Goal: Task Accomplishment & Management: Manage account settings

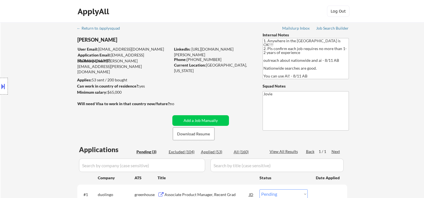
select select ""pending""
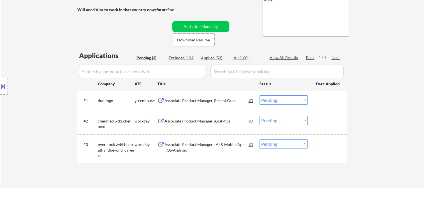
scroll to position [93, 0]
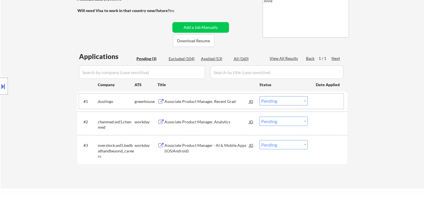
drag, startPoint x: 331, startPoint y: 99, endPoint x: 311, endPoint y: 104, distance: 20.9
click at [331, 99] on div at bounding box center [328, 101] width 25 height 10
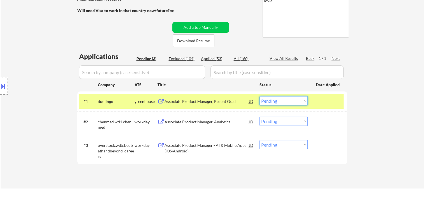
click at [303, 103] on select "Choose an option... Pending Applied Excluded (Questions) Excluded (Expired) Exc…" at bounding box center [284, 100] width 48 height 9
click at [260, 96] on select "Choose an option... Pending Applied Excluded (Questions) Excluded (Expired) Exc…" at bounding box center [284, 100] width 48 height 9
select select ""pending""
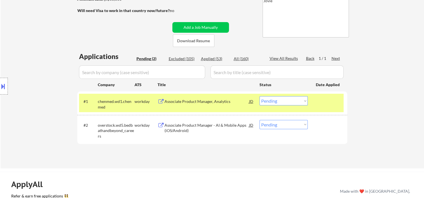
scroll to position [187, 0]
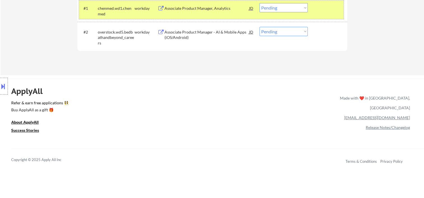
click at [330, 2] on div "#1 chenmed.wd1.chenmed workday Associate Product Manager, Analytics JD Choose a…" at bounding box center [211, 10] width 265 height 18
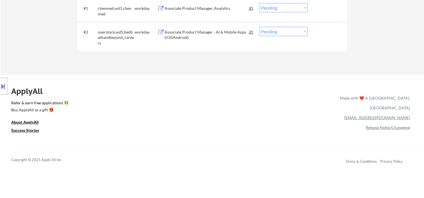
click at [319, 39] on div "#2 overstock.wd5.bedbathandbeyond_careers workday Associate Product Manager - A…" at bounding box center [211, 36] width 265 height 24
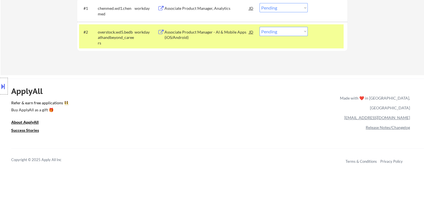
click at [221, 34] on div "Associate Product Manager - AI & Mobile Apps (iOS/Android)" at bounding box center [207, 34] width 85 height 11
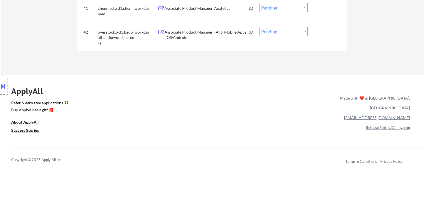
click at [5, 89] on button at bounding box center [3, 86] width 6 height 9
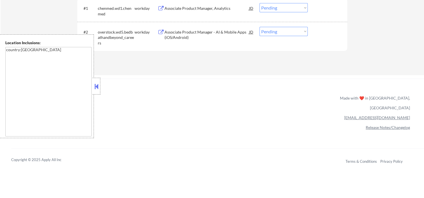
click at [96, 88] on button at bounding box center [96, 86] width 6 height 8
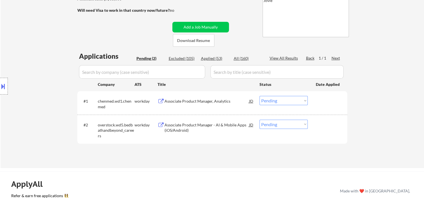
scroll to position [93, 0]
click at [317, 123] on div at bounding box center [328, 125] width 25 height 10
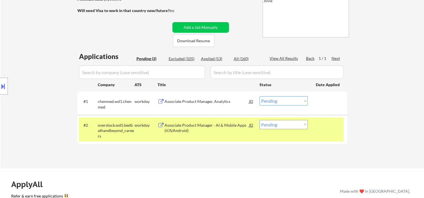
click at [302, 125] on select "Choose an option... Pending Applied Excluded (Questions) Excluded (Expired) Exc…" at bounding box center [284, 124] width 48 height 9
select select ""applied""
click at [260, 120] on select "Choose an option... Pending Applied Excluded (Questions) Excluded (Expired) Exc…" at bounding box center [284, 124] width 48 height 9
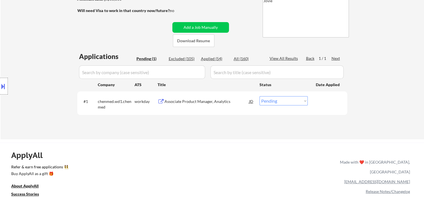
click at [346, 101] on div "#1 chenmed.wd1.chenmed workday Associate Product Manager, Analytics JD Choose a…" at bounding box center [212, 104] width 270 height 24
click at [330, 104] on div at bounding box center [328, 101] width 25 height 10
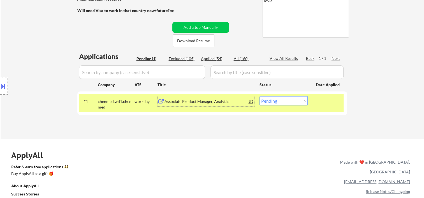
click at [209, 100] on div "Associate Product Manager, Analytics" at bounding box center [207, 102] width 85 height 6
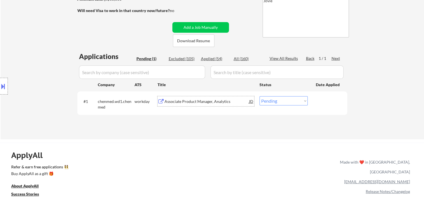
drag, startPoint x: 332, startPoint y: 93, endPoint x: 318, endPoint y: 102, distance: 17.3
click at [332, 93] on div "#1 chenmed.wd1.chenmed workday Associate Product Manager, Analytics JD Choose a…" at bounding box center [212, 104] width 270 height 24
click at [318, 102] on div at bounding box center [328, 101] width 25 height 10
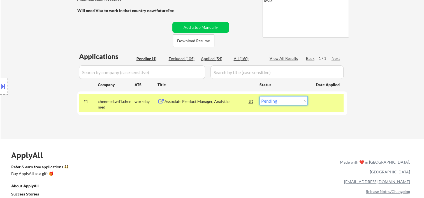
click at [296, 101] on select "Choose an option... Pending Applied Excluded (Questions) Excluded (Expired) Exc…" at bounding box center [284, 100] width 48 height 9
select select ""applied""
click at [260, 96] on select "Choose an option... Pending Applied Excluded (Questions) Excluded (Expired) Exc…" at bounding box center [284, 100] width 48 height 9
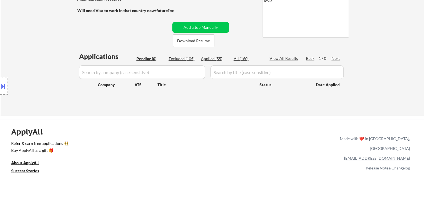
scroll to position [0, 0]
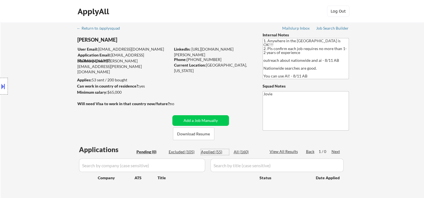
click at [214, 152] on div "Applied (55)" at bounding box center [215, 152] width 28 height 6
select select ""applied""
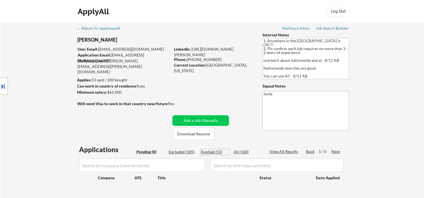
select select ""applied""
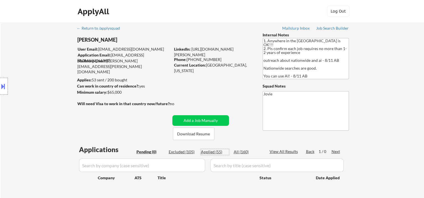
select select ""applied""
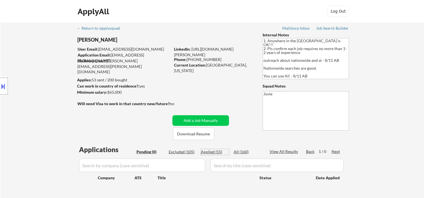
select select ""applied""
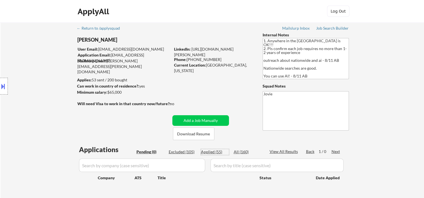
select select ""applied""
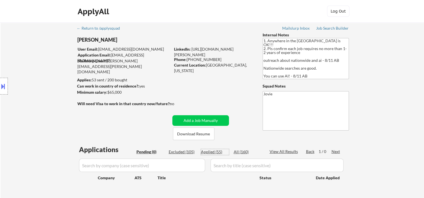
select select ""applied""
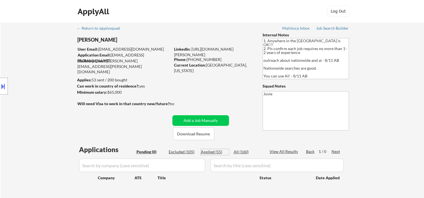
select select ""applied""
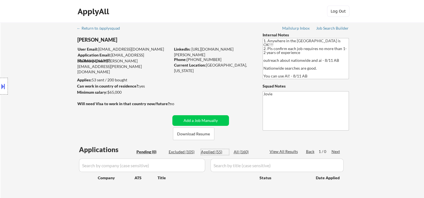
select select ""applied""
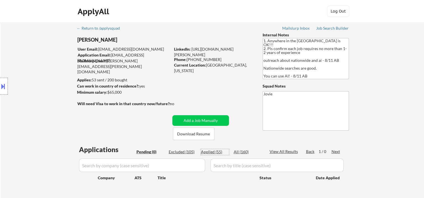
select select ""applied""
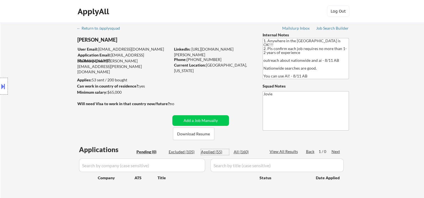
select select ""applied""
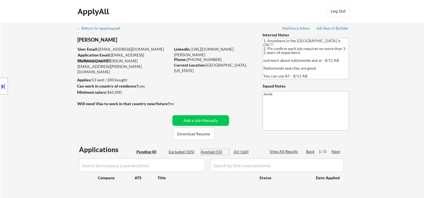
select select ""applied""
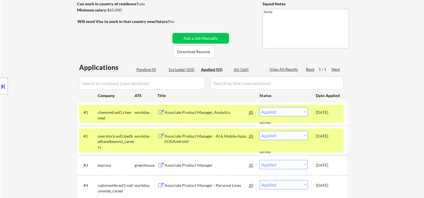
scroll to position [93, 0]
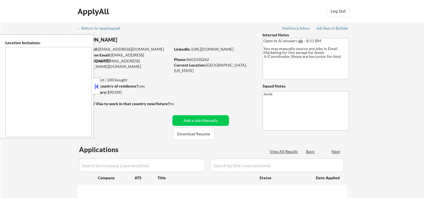
select select ""pending""
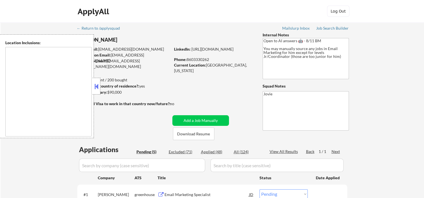
click at [96, 84] on button at bounding box center [96, 86] width 6 height 8
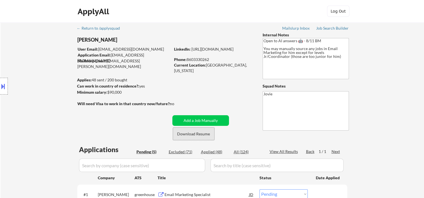
click at [198, 135] on button "Download Resume" at bounding box center [193, 134] width 41 height 13
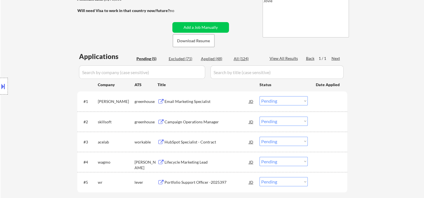
scroll to position [187, 0]
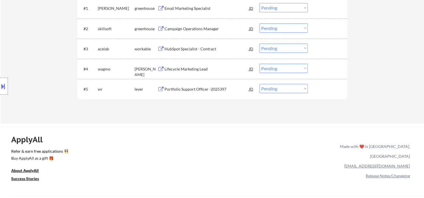
click at [317, 89] on div at bounding box center [328, 89] width 25 height 10
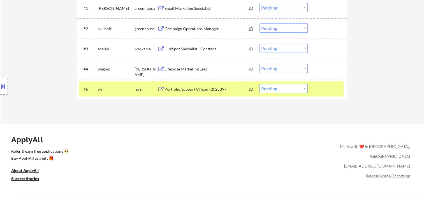
click at [221, 90] on div "Portfolio Support Officer -2025397" at bounding box center [207, 90] width 85 height 6
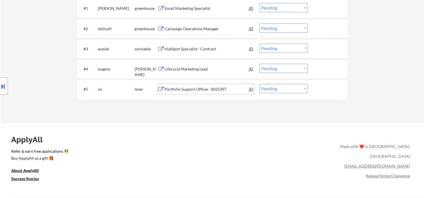
drag, startPoint x: 323, startPoint y: 88, endPoint x: 304, endPoint y: 90, distance: 18.9
click at [317, 90] on div at bounding box center [328, 89] width 25 height 10
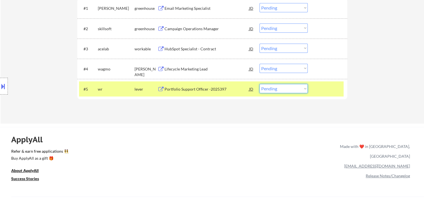
click at [303, 90] on select "Choose an option... Pending Applied Excluded (Questions) Excluded (Expired) Exc…" at bounding box center [284, 88] width 48 height 9
select select ""excluded__bad_match_""
click at [260, 84] on select "Choose an option... Pending Applied Excluded (Questions) Excluded (Expired) Exc…" at bounding box center [284, 88] width 48 height 9
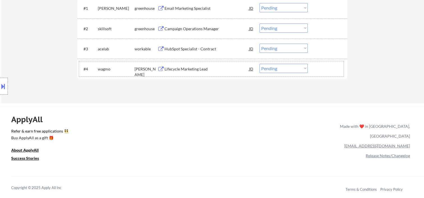
click at [323, 71] on div at bounding box center [328, 69] width 25 height 10
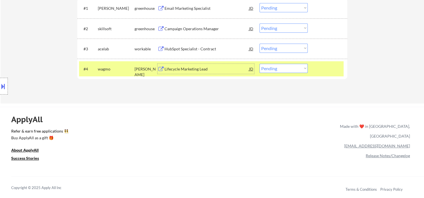
click at [214, 64] on div "Lifecycle Marketing Lead" at bounding box center [207, 69] width 85 height 10
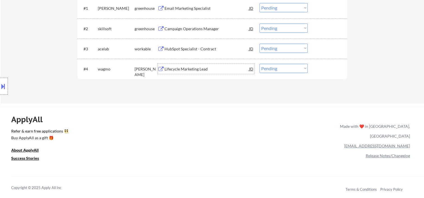
click at [321, 70] on div at bounding box center [328, 69] width 25 height 10
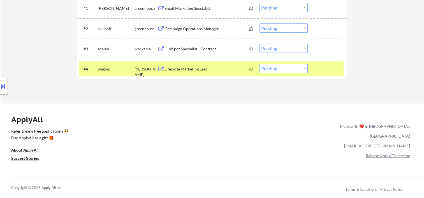
click at [304, 70] on select "Choose an option... Pending Applied Excluded (Questions) Excluded (Expired) Exc…" at bounding box center [284, 68] width 48 height 9
select select ""applied""
click at [260, 64] on select "Choose an option... Pending Applied Excluded (Questions) Excluded (Expired) Exc…" at bounding box center [284, 68] width 48 height 9
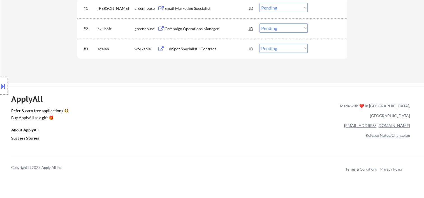
scroll to position [93, 0]
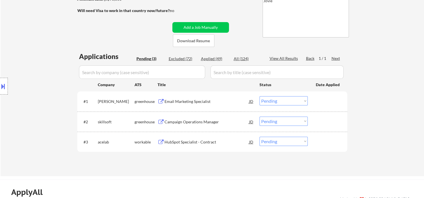
click at [332, 149] on div "#3 acelab workable HubSpot Specialist - Contract JD Choose an option... Pending…" at bounding box center [211, 142] width 265 height 15
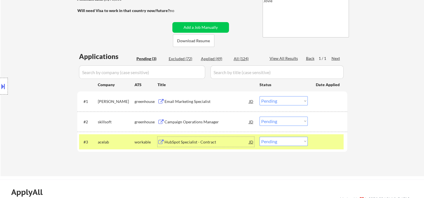
click at [217, 140] on div "HubSpot Specialist - Contract" at bounding box center [207, 143] width 85 height 6
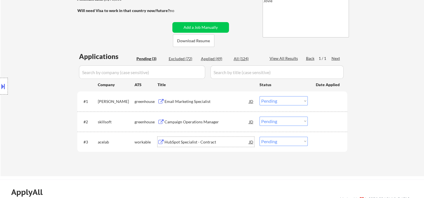
click at [318, 136] on div "#3 acelab workable HubSpot Specialist - Contract JD Choose an option... Pending…" at bounding box center [211, 142] width 265 height 15
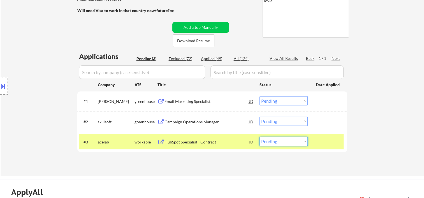
click at [304, 141] on select "Choose an option... Pending Applied Excluded (Questions) Excluded (Expired) Exc…" at bounding box center [284, 141] width 48 height 9
select select ""excluded__bad_match_""
click at [260, 137] on select "Choose an option... Pending Applied Excluded (Questions) Excluded (Expired) Exc…" at bounding box center [284, 141] width 48 height 9
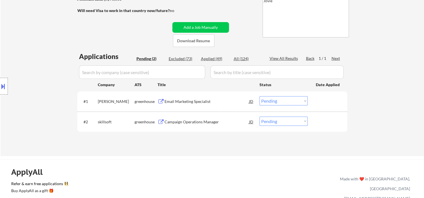
click at [325, 118] on div at bounding box center [328, 122] width 25 height 10
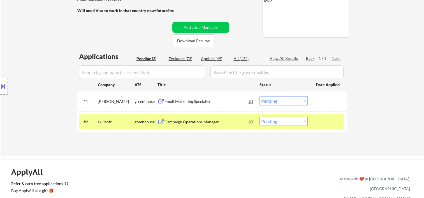
click at [319, 101] on div at bounding box center [328, 101] width 25 height 10
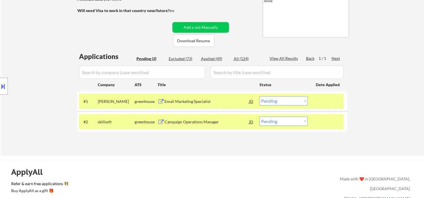
click at [321, 121] on div at bounding box center [328, 122] width 25 height 10
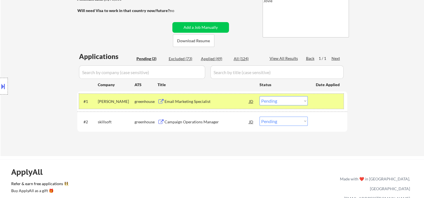
click at [318, 95] on div "#1 natera greenhouse Email Marketing Specialist JD Choose an option... Pending …" at bounding box center [211, 101] width 265 height 15
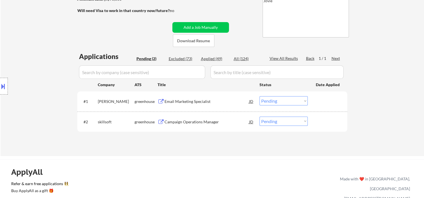
click at [317, 99] on div at bounding box center [328, 101] width 25 height 10
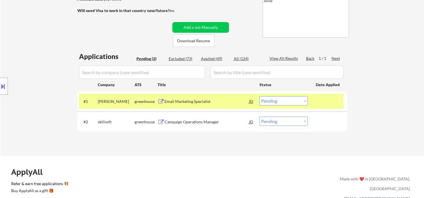
click at [227, 100] on div "Email Marketing Specialist" at bounding box center [207, 102] width 85 height 6
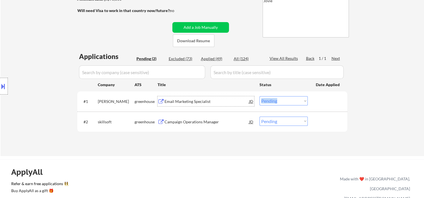
click at [312, 101] on div "#1 natera greenhouse Email Marketing Specialist JD Choose an option... Pending …" at bounding box center [211, 101] width 265 height 15
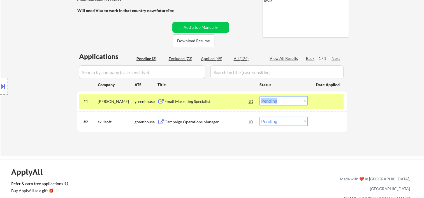
drag, startPoint x: 311, startPoint y: 101, endPoint x: 298, endPoint y: 103, distance: 12.8
click at [298, 103] on select "Choose an option... Pending Applied Excluded (Questions) Excluded (Expired) Exc…" at bounding box center [284, 100] width 48 height 9
click at [260, 96] on select "Choose an option... Pending Applied Excluded (Questions) Excluded (Expired) Exc…" at bounding box center [284, 100] width 48 height 9
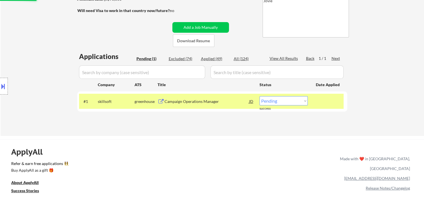
click at [319, 104] on div at bounding box center [328, 101] width 25 height 10
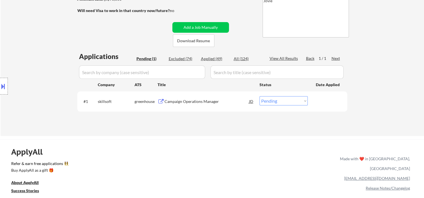
click at [326, 104] on div at bounding box center [328, 101] width 25 height 10
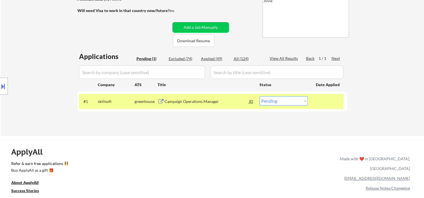
click at [219, 101] on div "Campaign Operations Manager" at bounding box center [207, 102] width 85 height 6
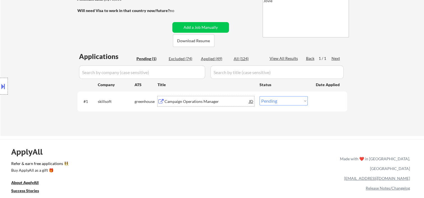
click at [178, 102] on div "Campaign Operations Manager" at bounding box center [207, 102] width 85 height 6
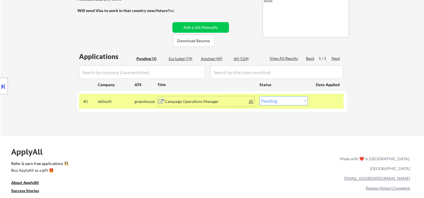
click at [250, 104] on div "JD" at bounding box center [252, 101] width 6 height 10
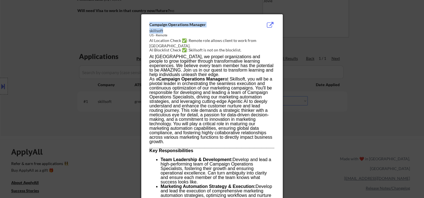
drag, startPoint x: 148, startPoint y: 30, endPoint x: 163, endPoint y: 31, distance: 14.9
click at [163, 31] on div "skillsoft" at bounding box center [197, 31] width 97 height 6
click at [161, 31] on div "skillsoft" at bounding box center [197, 31] width 97 height 6
drag, startPoint x: 149, startPoint y: 33, endPoint x: 157, endPoint y: 33, distance: 7.6
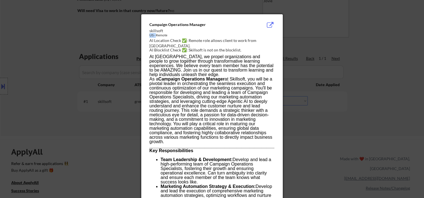
click at [157, 33] on div "US - Remote" at bounding box center [197, 35] width 97 height 5
click at [154, 33] on div "Campaign Operations Manager skillsoft US - Remote AI Location Check ✅: Remote r…" at bounding box center [213, 38] width 128 height 32
drag, startPoint x: 154, startPoint y: 33, endPoint x: 167, endPoint y: 73, distance: 42.8
click at [168, 73] on p "At Skillsoft, we propel organizations and people to grow together through trans…" at bounding box center [211, 66] width 125 height 22
drag, startPoint x: 167, startPoint y: 73, endPoint x: 163, endPoint y: 31, distance: 42.0
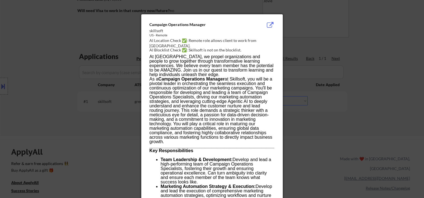
click at [163, 31] on div "skillsoft" at bounding box center [197, 31] width 97 height 6
drag, startPoint x: 163, startPoint y: 31, endPoint x: 149, endPoint y: 37, distance: 15.2
drag, startPoint x: 149, startPoint y: 37, endPoint x: 159, endPoint y: 46, distance: 13.9
click at [161, 45] on div "AI Location Check ✅: Remote role allows client to work from New London." at bounding box center [213, 43] width 128 height 11
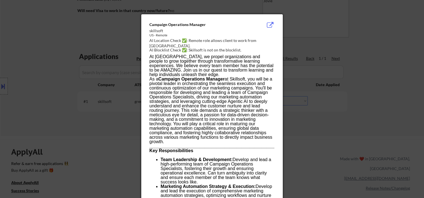
click at [387, 88] on div at bounding box center [212, 99] width 424 height 198
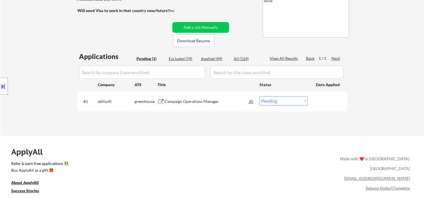
click at [304, 101] on select "Choose an option... Pending Applied Excluded (Questions) Excluded (Expired) Exc…" at bounding box center [284, 100] width 48 height 9
select select ""applied""
click at [260, 96] on select "Choose an option... Pending Applied Excluded (Questions) Excluded (Expired) Exc…" at bounding box center [284, 100] width 48 height 9
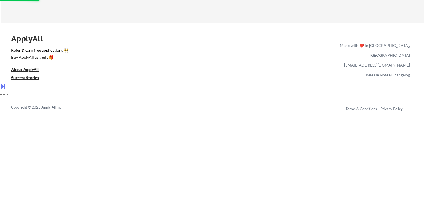
scroll to position [0, 0]
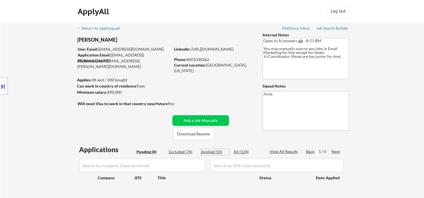
click at [212, 152] on div "Applied (50)" at bounding box center [215, 152] width 28 height 6
click at [207, 154] on div "Applied (50)" at bounding box center [215, 152] width 28 height 6
select select ""applied""
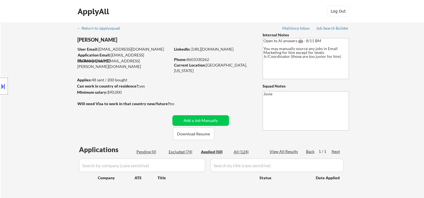
select select ""applied""
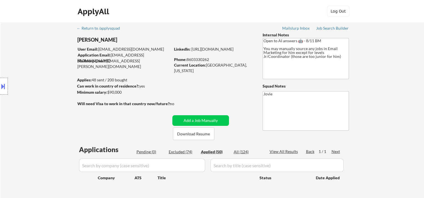
select select ""applied""
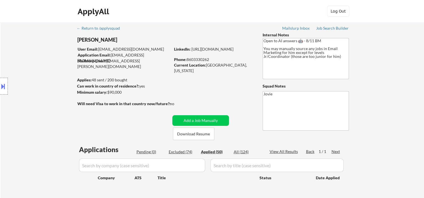
select select ""applied""
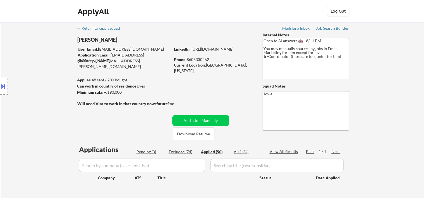
select select ""applied""
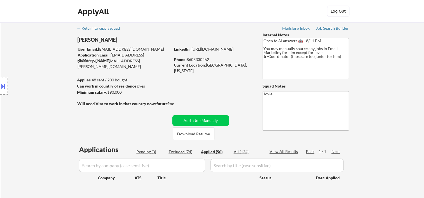
select select ""applied""
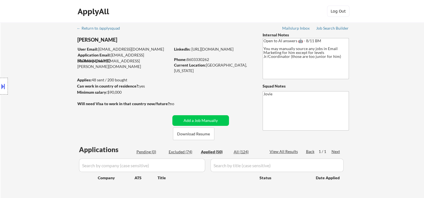
select select ""applied""
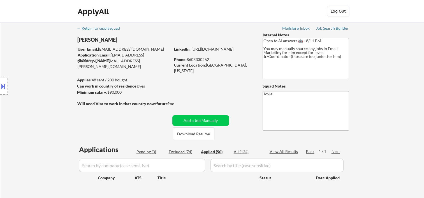
select select ""applied""
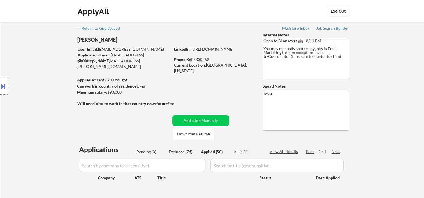
select select ""applied""
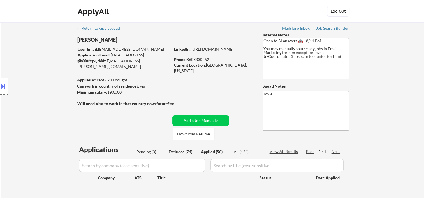
select select ""applied""
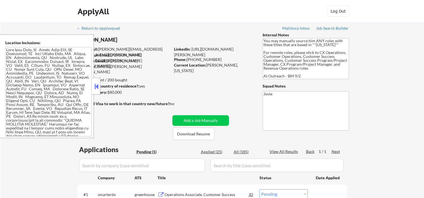
select select ""pending""
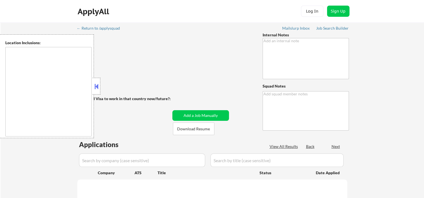
type textarea "+5 for late - 8/1 AB"
type textarea "Jovie"
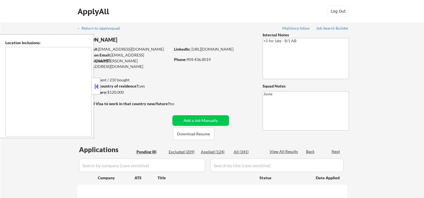
click at [95, 86] on button at bounding box center [96, 86] width 6 height 8
click at [98, 89] on button at bounding box center [96, 86] width 6 height 8
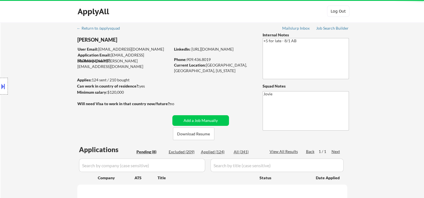
select select ""pending""
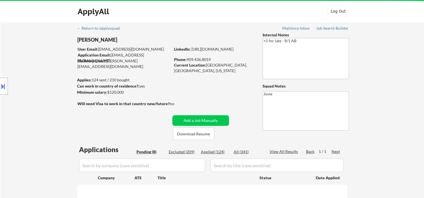
select select ""pending""
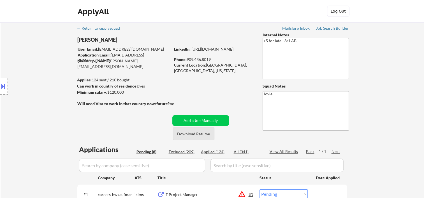
click at [197, 135] on button "Download Resume" at bounding box center [193, 134] width 41 height 13
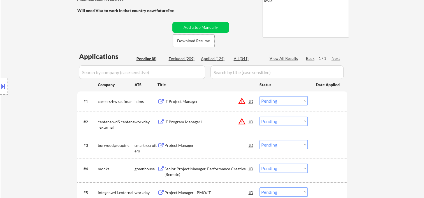
scroll to position [187, 0]
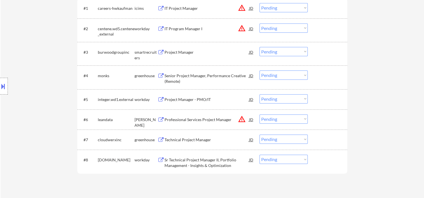
click at [322, 119] on div at bounding box center [328, 120] width 25 height 10
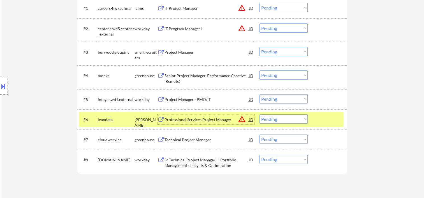
click at [220, 120] on div "Professional Services Project Manager" at bounding box center [207, 120] width 85 height 6
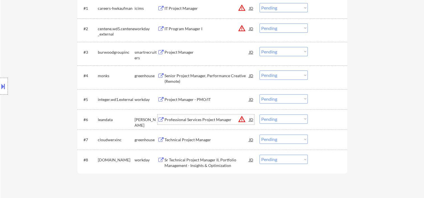
click at [315, 122] on div "#6 leandata ashby Professional Services Project Manager JD warning_amber Choose…" at bounding box center [211, 119] width 265 height 15
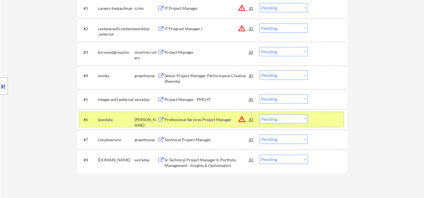
click at [304, 119] on select "Choose an option... Pending Applied Excluded (Questions) Excluded (Expired) Exc…" at bounding box center [284, 119] width 48 height 9
click at [260, 115] on select "Choose an option... Pending Applied Excluded (Questions) Excluded (Expired) Exc…" at bounding box center [284, 119] width 48 height 9
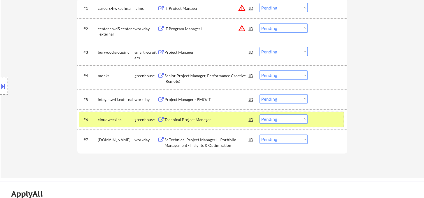
click at [328, 123] on div at bounding box center [328, 120] width 25 height 10
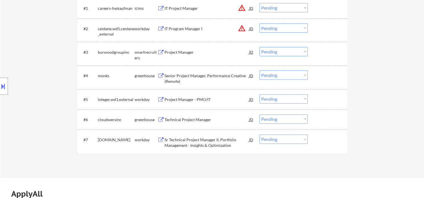
click at [326, 120] on div at bounding box center [328, 120] width 25 height 10
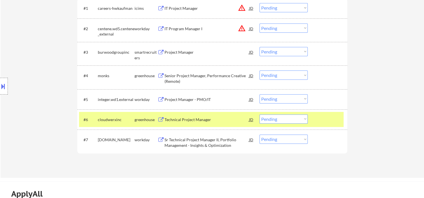
click at [233, 115] on div "Technical Project Manager" at bounding box center [207, 120] width 85 height 10
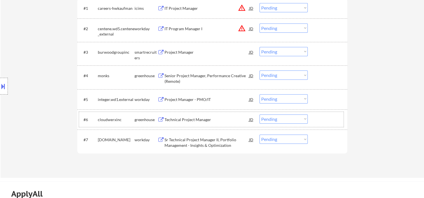
drag, startPoint x: 323, startPoint y: 119, endPoint x: 304, endPoint y: 124, distance: 20.1
click at [322, 119] on div at bounding box center [328, 120] width 25 height 10
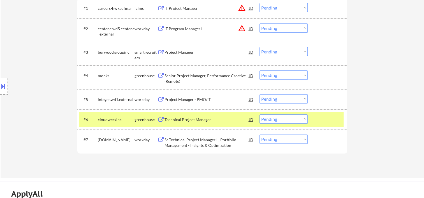
click at [303, 121] on select "Choose an option... Pending Applied Excluded (Questions) Excluded (Expired) Exc…" at bounding box center [284, 119] width 48 height 9
click at [319, 117] on div at bounding box center [328, 120] width 25 height 10
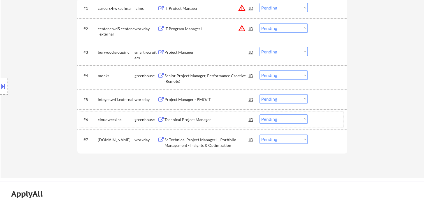
click at [341, 115] on div "#6 cloudwerxinc greenhouse Technical Project Manager JD warning_amber Choose an…" at bounding box center [211, 119] width 265 height 15
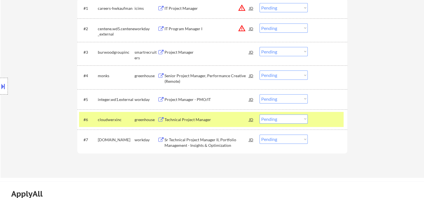
click at [302, 119] on select "Choose an option... Pending Applied Excluded (Questions) Excluded (Expired) Exc…" at bounding box center [284, 119] width 48 height 9
click at [260, 115] on select "Choose an option... Pending Applied Excluded (Questions) Excluded (Expired) Exc…" at bounding box center [284, 119] width 48 height 9
select select ""pending""
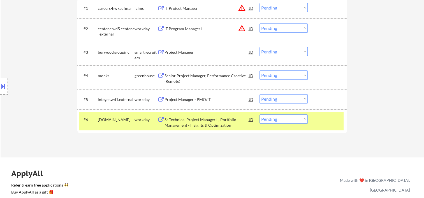
click at [329, 121] on div at bounding box center [328, 120] width 25 height 10
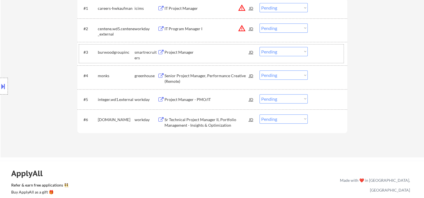
click at [325, 55] on div at bounding box center [328, 52] width 25 height 10
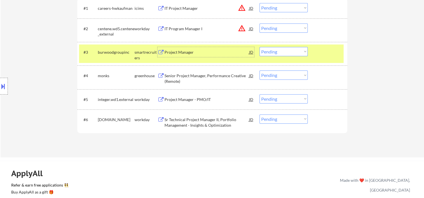
click at [226, 54] on div "Project Manager" at bounding box center [207, 53] width 85 height 6
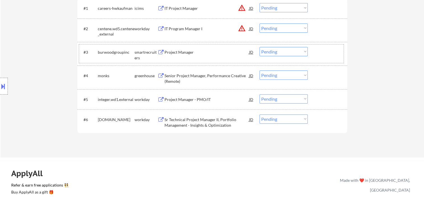
click at [317, 50] on div at bounding box center [328, 52] width 25 height 10
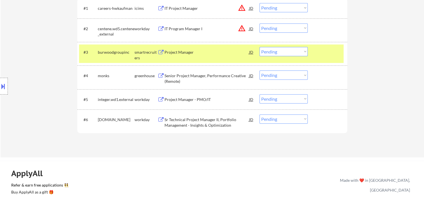
click at [300, 53] on select "Choose an option... Pending Applied Excluded (Questions) Excluded (Expired) Exc…" at bounding box center [284, 51] width 48 height 9
click at [260, 47] on select "Choose an option... Pending Applied Excluded (Questions) Excluded (Expired) Exc…" at bounding box center [284, 51] width 48 height 9
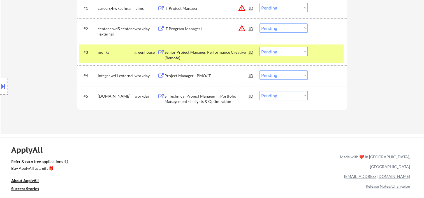
click at [324, 53] on div at bounding box center [328, 52] width 25 height 10
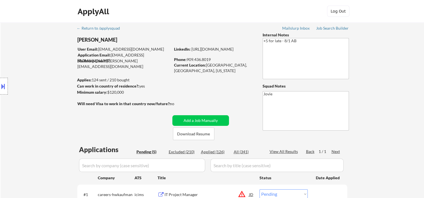
scroll to position [93, 0]
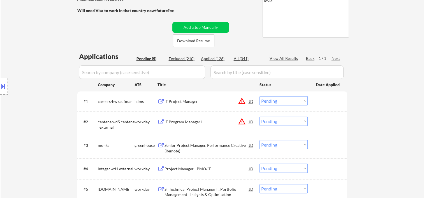
click at [331, 143] on div at bounding box center [328, 145] width 25 height 10
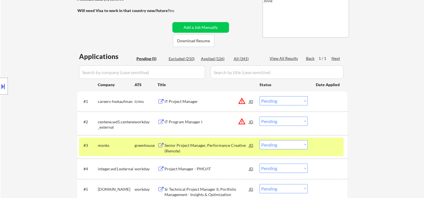
click at [221, 147] on div "Senior Project Manager, Performance Creative (Remote)" at bounding box center [207, 148] width 85 height 11
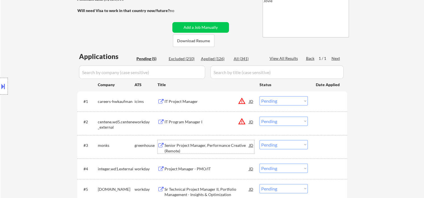
drag, startPoint x: 319, startPoint y: 149, endPoint x: 313, endPoint y: 150, distance: 6.5
click at [319, 150] on div at bounding box center [328, 145] width 25 height 10
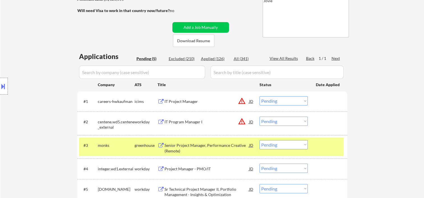
click at [305, 146] on select "Choose an option... Pending Applied Excluded (Questions) Excluded (Expired) Exc…" at bounding box center [284, 144] width 48 height 9
click at [260, 140] on select "Choose an option... Pending Applied Excluded (Questions) Excluded (Expired) Exc…" at bounding box center [284, 144] width 48 height 9
select select ""pending""
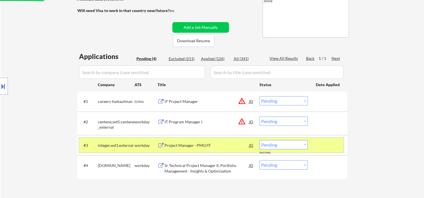
click at [332, 143] on div at bounding box center [328, 145] width 25 height 10
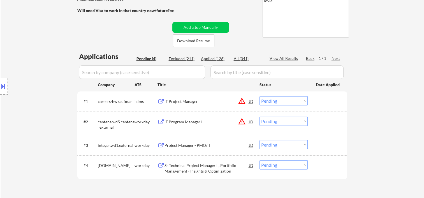
click at [323, 170] on div at bounding box center [328, 166] width 25 height 10
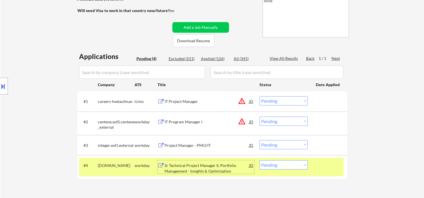
click at [210, 170] on div "Sr Technical Project Manager II, Portfolio Management - Insights & Optimization" at bounding box center [207, 168] width 85 height 11
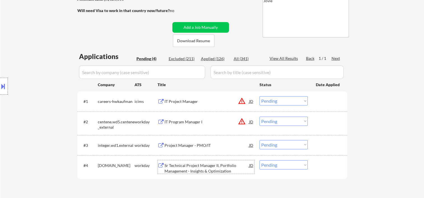
click at [312, 165] on div "#4 cdw.wd5.careers workday Sr Technical Project Manager II, Portfolio Managemen…" at bounding box center [211, 167] width 265 height 18
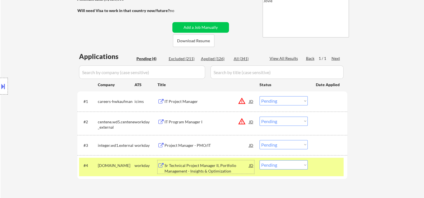
click at [215, 167] on div "Sr Technical Project Manager II, Portfolio Management - Insights & Optimization" at bounding box center [207, 168] width 85 height 11
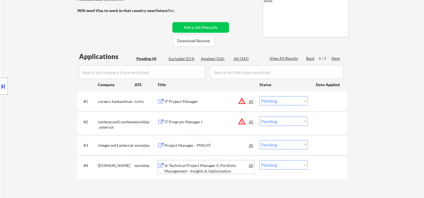
click at [320, 163] on div at bounding box center [328, 166] width 25 height 10
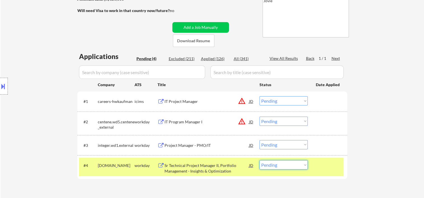
click at [299, 163] on select "Choose an option... Pending Applied Excluded (Questions) Excluded (Expired) Exc…" at bounding box center [284, 165] width 48 height 9
select select ""applied""
click at [260, 161] on select "Choose an option... Pending Applied Excluded (Questions) Excluded (Expired) Exc…" at bounding box center [284, 165] width 48 height 9
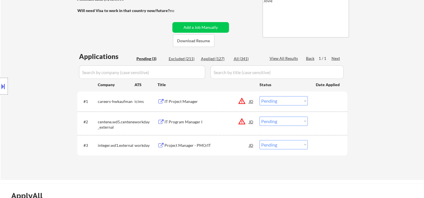
click at [323, 145] on div at bounding box center [328, 145] width 25 height 10
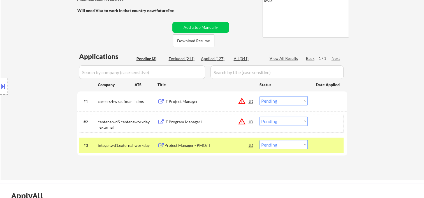
click at [326, 124] on div at bounding box center [328, 122] width 25 height 10
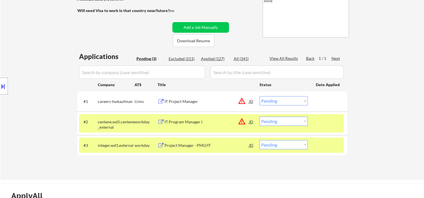
click at [318, 145] on div at bounding box center [328, 145] width 25 height 10
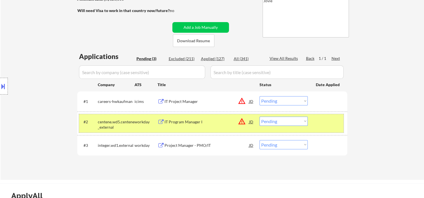
click at [317, 132] on div "#2 centene.wd5.centene_external workday IT Program Manager I JD warning_amber C…" at bounding box center [211, 123] width 265 height 18
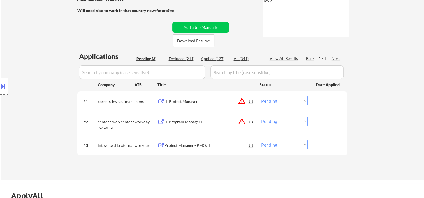
click at [330, 150] on div at bounding box center [328, 145] width 25 height 10
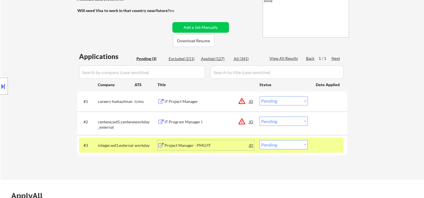
click at [238, 142] on div "Project Manager - PMO/IT" at bounding box center [207, 145] width 85 height 10
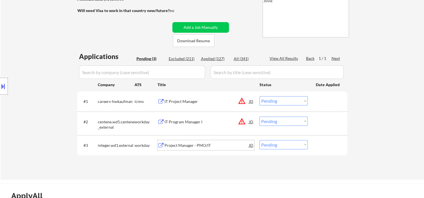
drag, startPoint x: 319, startPoint y: 148, endPoint x: 304, endPoint y: 147, distance: 14.6
click at [318, 148] on div at bounding box center [328, 145] width 25 height 10
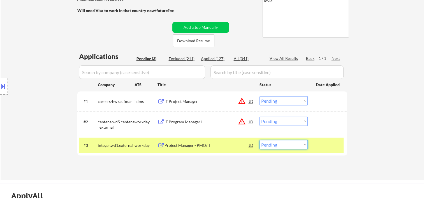
click at [301, 147] on select "Choose an option... Pending Applied Excluded (Questions) Excluded (Expired) Exc…" at bounding box center [284, 144] width 48 height 9
select select ""excluded__bad_match_""
click at [260, 140] on select "Choose an option... Pending Applied Excluded (Questions) Excluded (Expired) Exc…" at bounding box center [284, 144] width 48 height 9
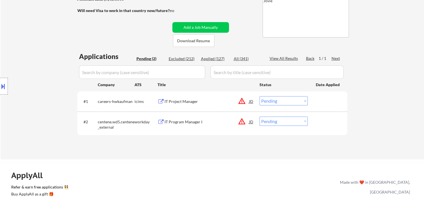
click at [317, 120] on div at bounding box center [328, 122] width 25 height 10
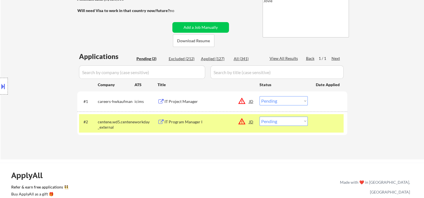
click at [226, 122] on div "IT Program Manager I" at bounding box center [207, 122] width 85 height 6
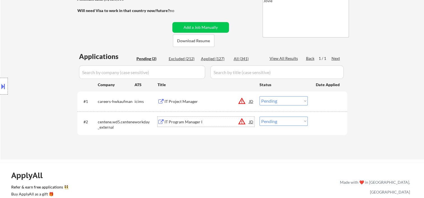
click at [322, 127] on div "#2 centene.wd5.centene_external workday IT Program Manager I JD warning_amber C…" at bounding box center [211, 123] width 265 height 18
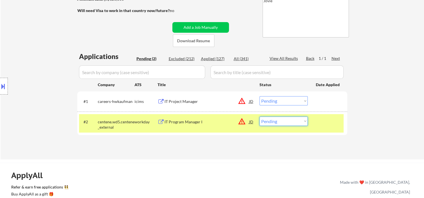
click at [303, 123] on select "Choose an option... Pending Applied Excluded (Questions) Excluded (Expired) Exc…" at bounding box center [284, 121] width 48 height 9
select select ""excluded__bad_match_""
click at [260, 117] on select "Choose an option... Pending Applied Excluded (Questions) Excluded (Expired) Exc…" at bounding box center [284, 121] width 48 height 9
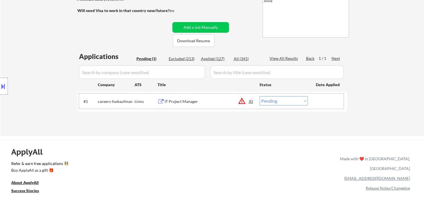
drag, startPoint x: 327, startPoint y: 106, endPoint x: 271, endPoint y: 102, distance: 56.8
click at [326, 106] on div at bounding box center [328, 101] width 25 height 10
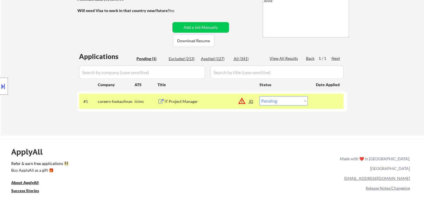
click at [210, 99] on div "IT Project Manager" at bounding box center [207, 102] width 85 height 6
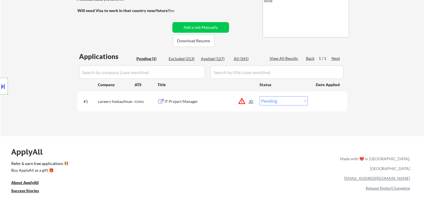
drag, startPoint x: 346, startPoint y: 109, endPoint x: 298, endPoint y: 101, distance: 48.7
click at [345, 109] on div "#1 careers-hwkaufman icims IT Project Manager JD warning_amber Choose an option…" at bounding box center [212, 102] width 270 height 20
click at [323, 101] on div at bounding box center [328, 101] width 25 height 10
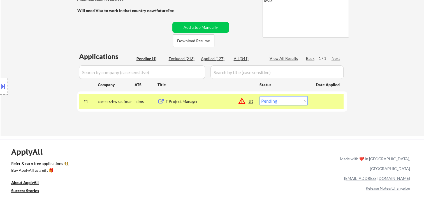
click at [292, 99] on select "Choose an option... Pending Applied Excluded (Questions) Excluded (Expired) Exc…" at bounding box center [284, 100] width 48 height 9
click at [260, 96] on select "Choose an option... Pending Applied Excluded (Questions) Excluded (Expired) Exc…" at bounding box center [284, 100] width 48 height 9
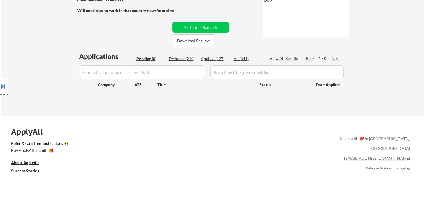
click at [207, 57] on div "Applied (127)" at bounding box center [215, 59] width 28 height 6
select select ""applied""
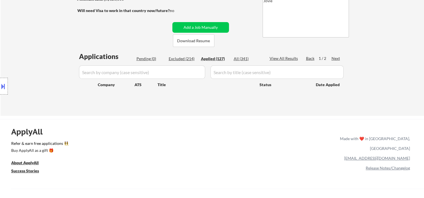
select select ""applied""
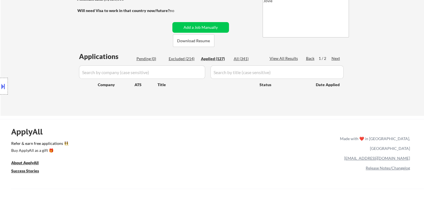
select select ""applied""
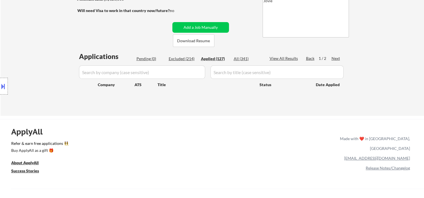
select select ""applied""
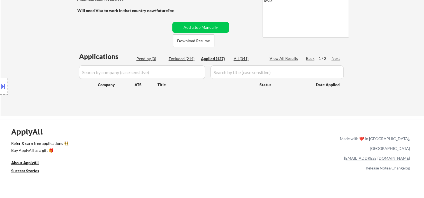
select select ""applied""
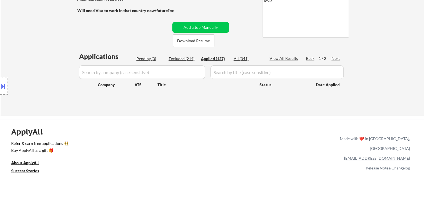
select select ""applied""
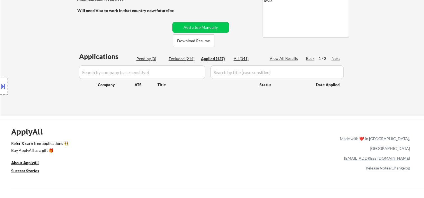
select select ""applied""
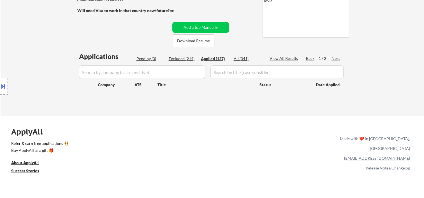
select select ""applied""
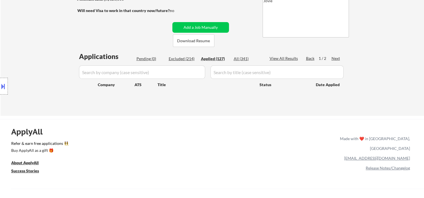
select select ""applied""
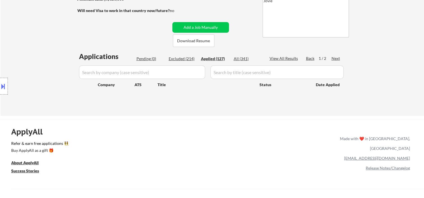
select select ""applied""
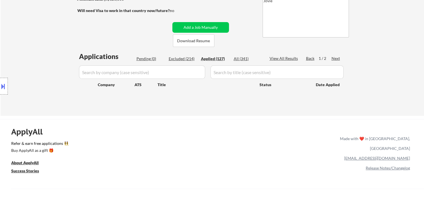
select select ""applied""
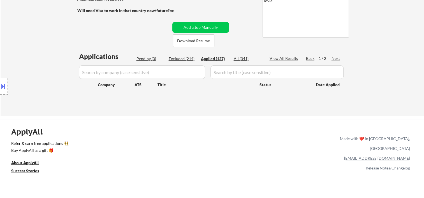
select select ""applied""
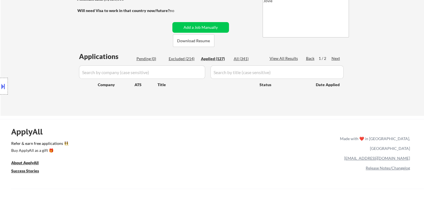
select select ""applied""
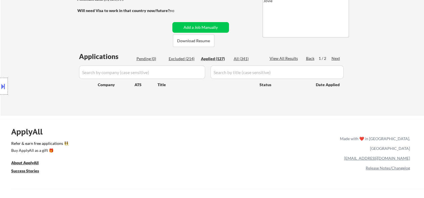
select select ""applied""
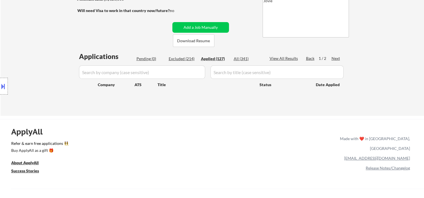
select select ""applied""
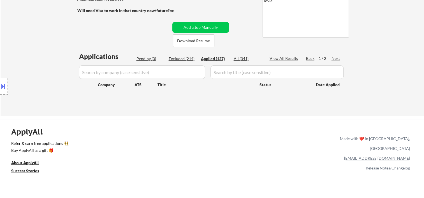
select select ""applied""
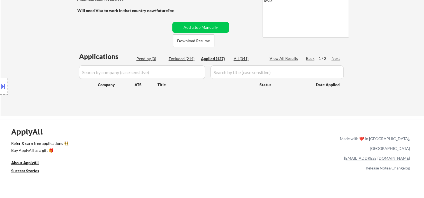
select select ""applied""
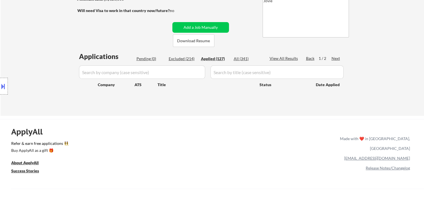
select select ""applied""
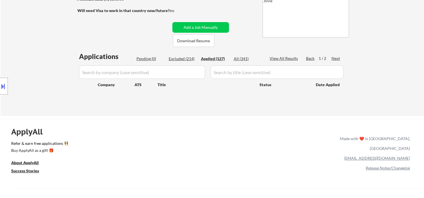
select select ""applied""
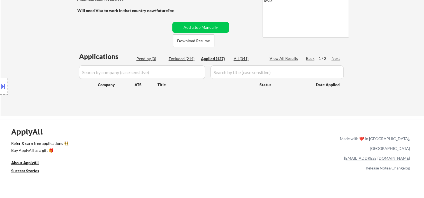
select select ""applied""
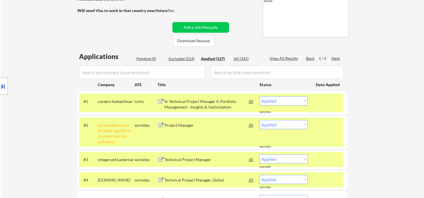
click at [321, 98] on div at bounding box center [328, 101] width 25 height 10
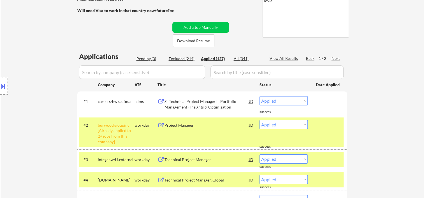
click at [328, 130] on div "#2 burwoodgroupinc [Already applied to 2+ jobs from this company] workday Proje…" at bounding box center [211, 132] width 265 height 29
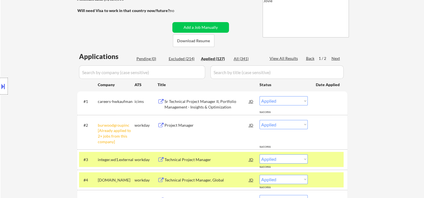
click at [328, 163] on div at bounding box center [328, 160] width 25 height 10
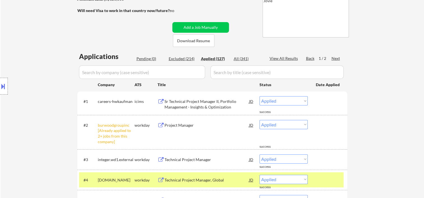
click at [325, 177] on div at bounding box center [328, 180] width 25 height 10
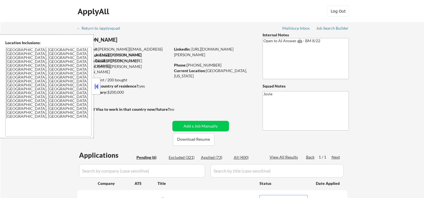
select select ""pending""
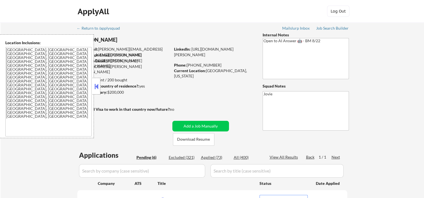
click at [98, 84] on button at bounding box center [96, 86] width 6 height 8
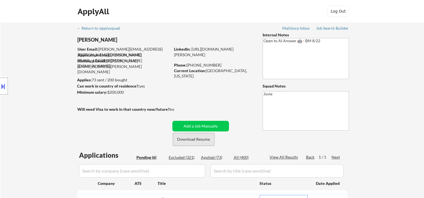
click at [187, 137] on button "Download Resume" at bounding box center [193, 139] width 41 height 13
click at [242, 10] on div "ApplyAll Log Out" at bounding box center [212, 13] width 280 height 14
click at [215, 108] on div "← Return to /applysquad Mailslurp Inbox Job Search Builder [PERSON_NAME] User E…" at bounding box center [213, 182] width 280 height 320
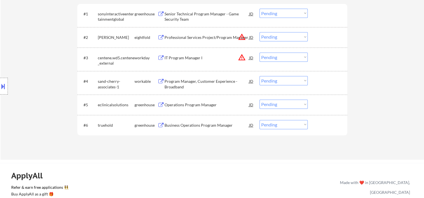
click at [329, 128] on div at bounding box center [328, 125] width 25 height 10
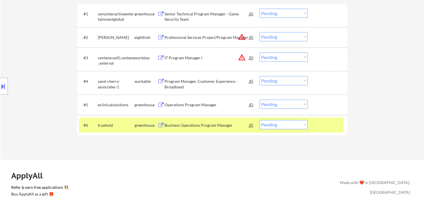
click at [239, 124] on div "Business Operations Program Manager" at bounding box center [207, 126] width 85 height 6
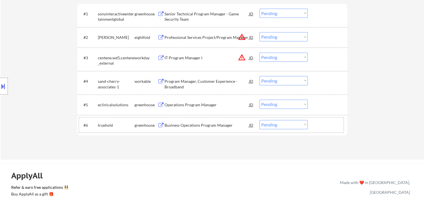
click at [319, 124] on div at bounding box center [328, 125] width 25 height 10
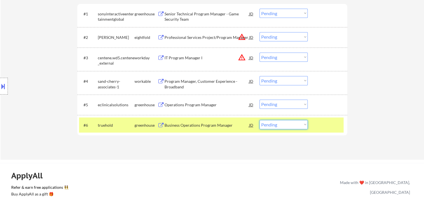
click at [299, 126] on select "Choose an option... Pending Applied Excluded (Questions) Excluded (Expired) Exc…" at bounding box center [284, 124] width 48 height 9
select select ""applied""
click at [260, 120] on select "Choose an option... Pending Applied Excluded (Questions) Excluded (Expired) Exc…" at bounding box center [284, 124] width 48 height 9
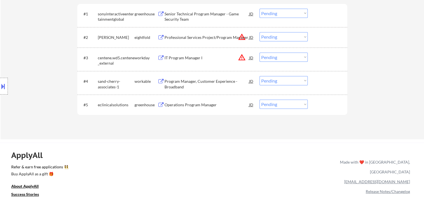
drag, startPoint x: 325, startPoint y: 83, endPoint x: 316, endPoint y: 85, distance: 8.9
click at [325, 83] on div at bounding box center [328, 81] width 25 height 10
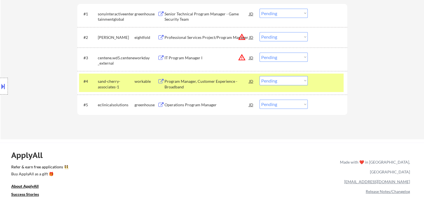
click at [226, 84] on div "Program Manager, Customer Experience - Broadband" at bounding box center [207, 84] width 85 height 11
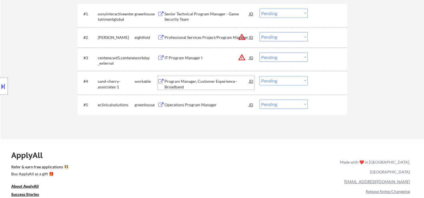
click at [316, 87] on div "#4 sand-cherry-associates-1 workable Program Manager, Customer Experience - Bro…" at bounding box center [211, 83] width 265 height 18
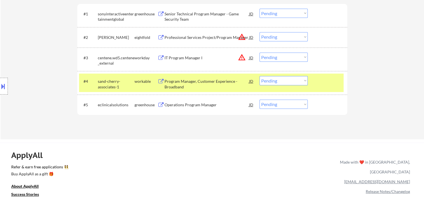
click at [302, 83] on select "Choose an option... Pending Applied Excluded (Questions) Excluded (Expired) Exc…" at bounding box center [284, 80] width 48 height 9
click at [260, 76] on select "Choose an option... Pending Applied Excluded (Questions) Excluded (Expired) Exc…" at bounding box center [284, 80] width 48 height 9
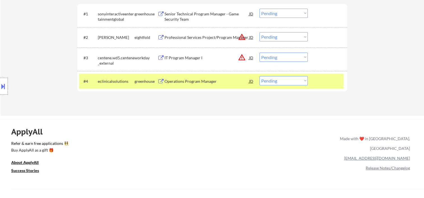
click at [326, 77] on div at bounding box center [328, 81] width 25 height 10
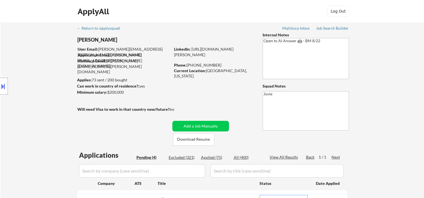
scroll to position [93, 0]
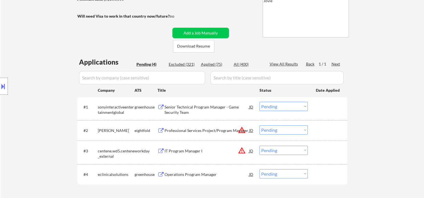
click at [335, 120] on div "#1 sonyinteractiveentertainmentglobal greenhouse Senior Technical Program Manag…" at bounding box center [212, 109] width 270 height 24
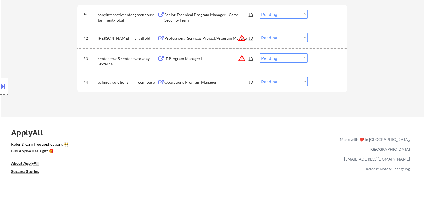
scroll to position [187, 0]
drag, startPoint x: 327, startPoint y: 77, endPoint x: 256, endPoint y: 87, distance: 71.9
click at [326, 77] on div at bounding box center [328, 81] width 25 height 10
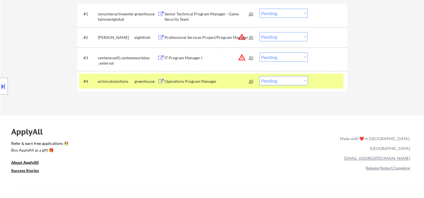
click at [222, 87] on div "#4 eclinicalsolutions greenhouse Operations Program Manager JD Choose an option…" at bounding box center [211, 81] width 265 height 15
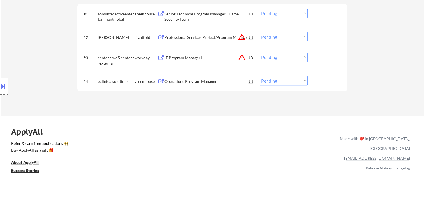
click at [326, 77] on div at bounding box center [328, 81] width 25 height 10
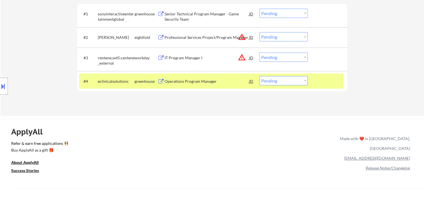
click at [235, 79] on div "Operations Program Manager" at bounding box center [207, 82] width 85 height 6
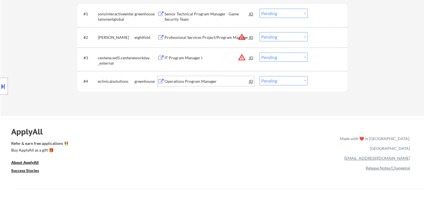
drag, startPoint x: 322, startPoint y: 77, endPoint x: 308, endPoint y: 84, distance: 15.3
click at [322, 78] on div at bounding box center [328, 81] width 25 height 10
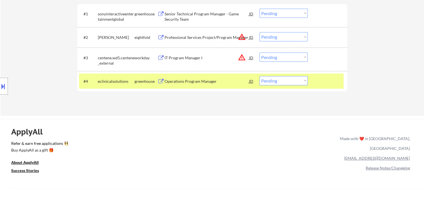
click at [297, 86] on div "#4 eclinicalsolutions greenhouse Operations Program Manager JD Choose an option…" at bounding box center [211, 81] width 265 height 15
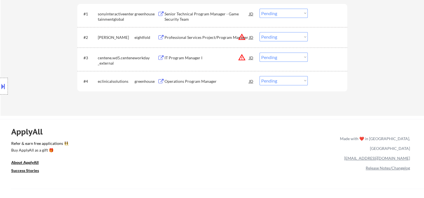
drag, startPoint x: 330, startPoint y: 82, endPoint x: 309, endPoint y: 83, distance: 21.3
click at [329, 82] on div at bounding box center [328, 81] width 25 height 10
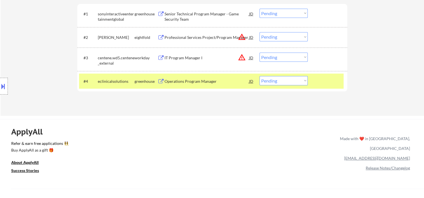
click at [306, 82] on select "Choose an option... Pending Applied Excluded (Questions) Excluded (Expired) Exc…" at bounding box center [284, 80] width 48 height 9
select select ""applied""
click at [260, 76] on select "Choose an option... Pending Applied Excluded (Questions) Excluded (Expired) Exc…" at bounding box center [284, 80] width 48 height 9
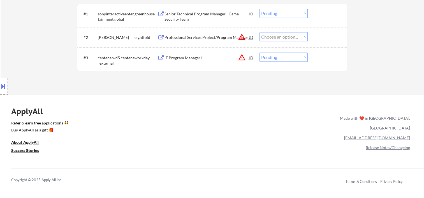
select select ""pending""
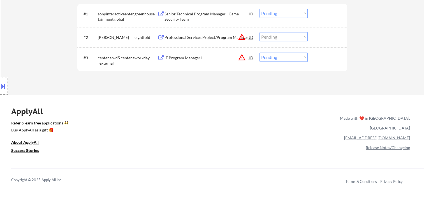
select select ""pending""
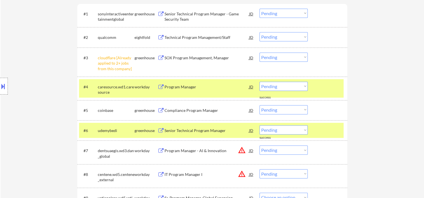
select select ""pending""
select select ""PLACEHOLDER_1427118222253""
select select ""pending""
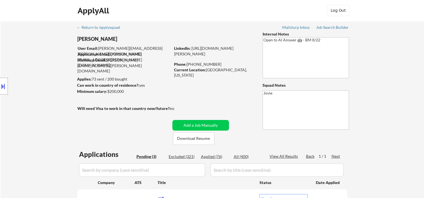
scroll to position [94, 0]
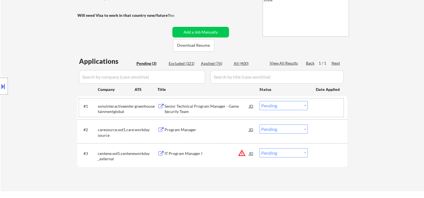
click at [323, 108] on div at bounding box center [328, 106] width 25 height 10
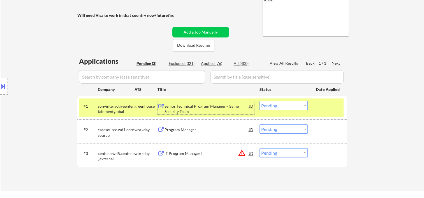
click at [215, 104] on div "Senior Technical Program Manager - Game Security Team" at bounding box center [207, 109] width 85 height 11
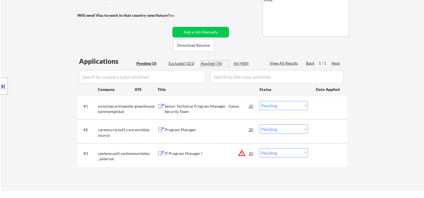
click at [216, 62] on div "Applied (76)" at bounding box center [215, 64] width 28 height 6
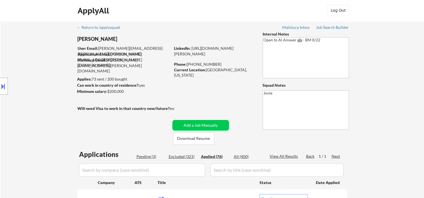
select select ""applied""
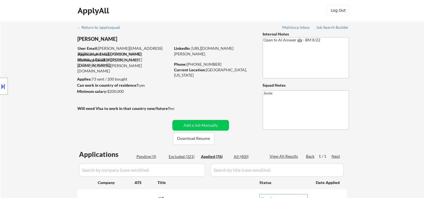
select select ""applied""
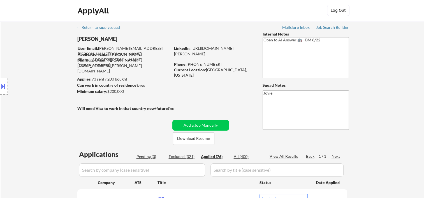
select select ""applied""
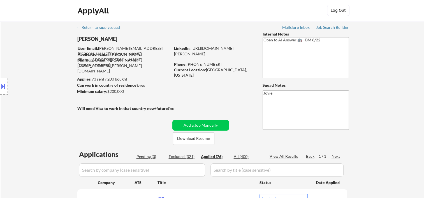
select select ""applied""
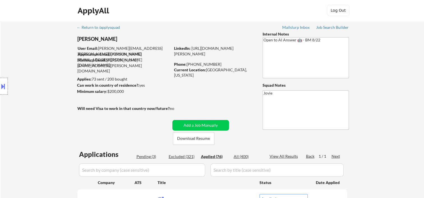
select select ""applied""
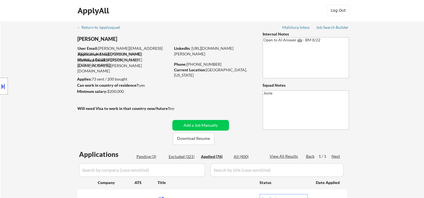
select select ""applied""
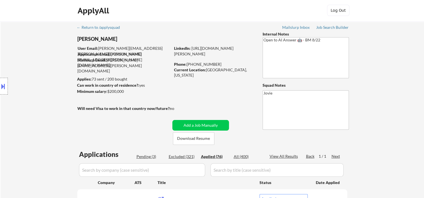
select select ""applied""
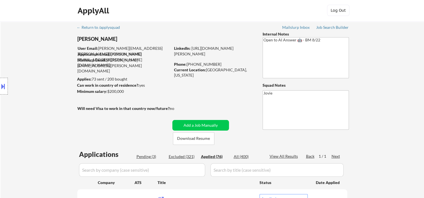
select select ""applied""
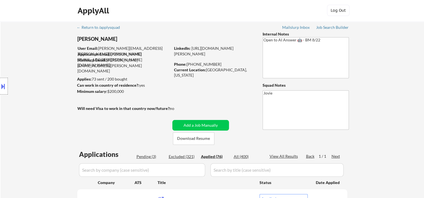
select select ""applied""
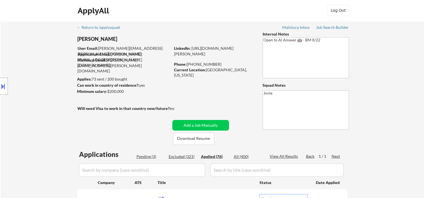
select select ""applied""
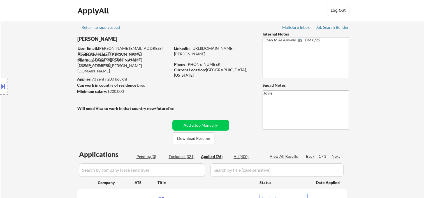
select select ""applied""
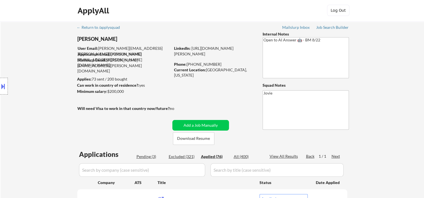
select select ""applied""
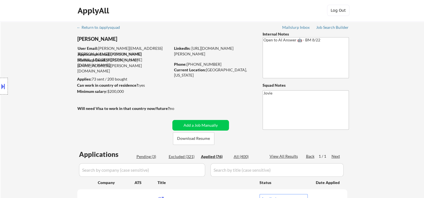
select select ""applied""
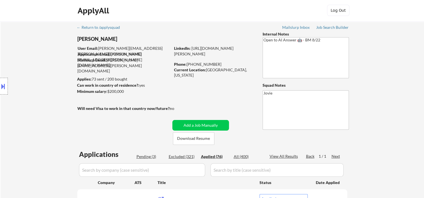
select select ""applied""
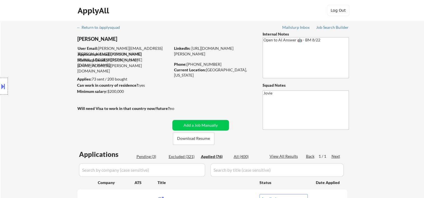
select select ""applied""
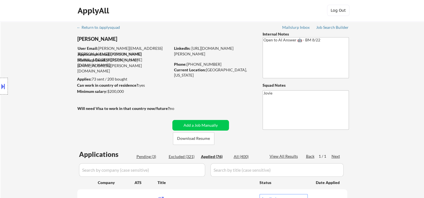
select select ""applied""
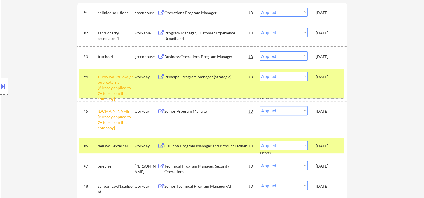
click at [317, 76] on div "[DATE]" at bounding box center [328, 77] width 25 height 6
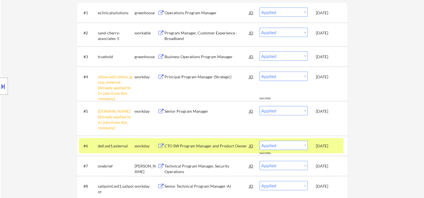
click at [329, 140] on div "#6 dell.wd1.external workday CTO SW Program Manager and Product Owner JD Choose…" at bounding box center [211, 145] width 265 height 15
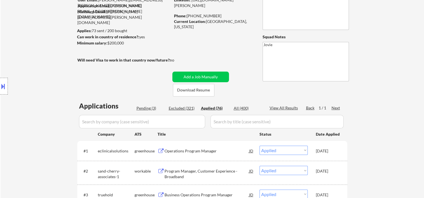
scroll to position [1, 0]
